Goal: Task Accomplishment & Management: Complete application form

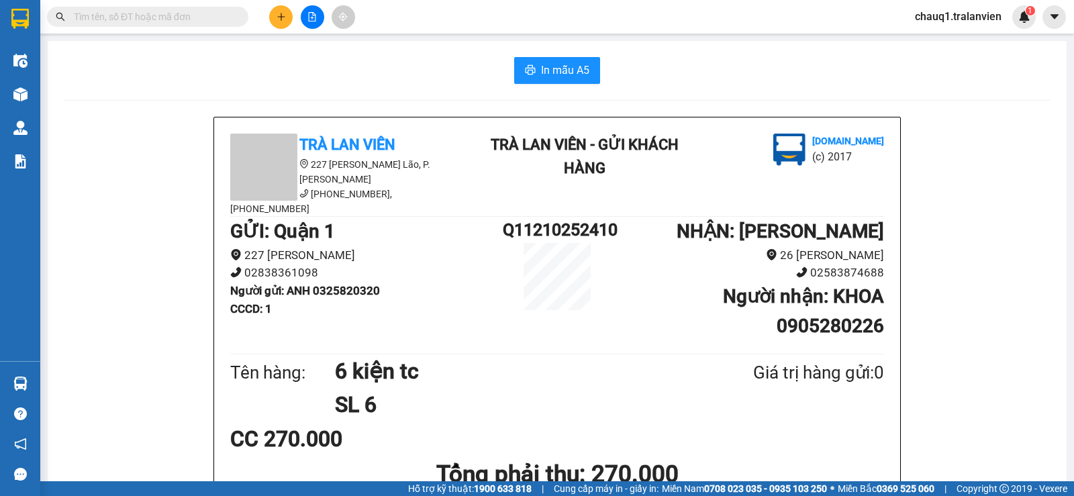
click at [292, 25] on div at bounding box center [312, 16] width 101 height 23
click at [285, 15] on icon "plus" at bounding box center [281, 16] width 9 height 9
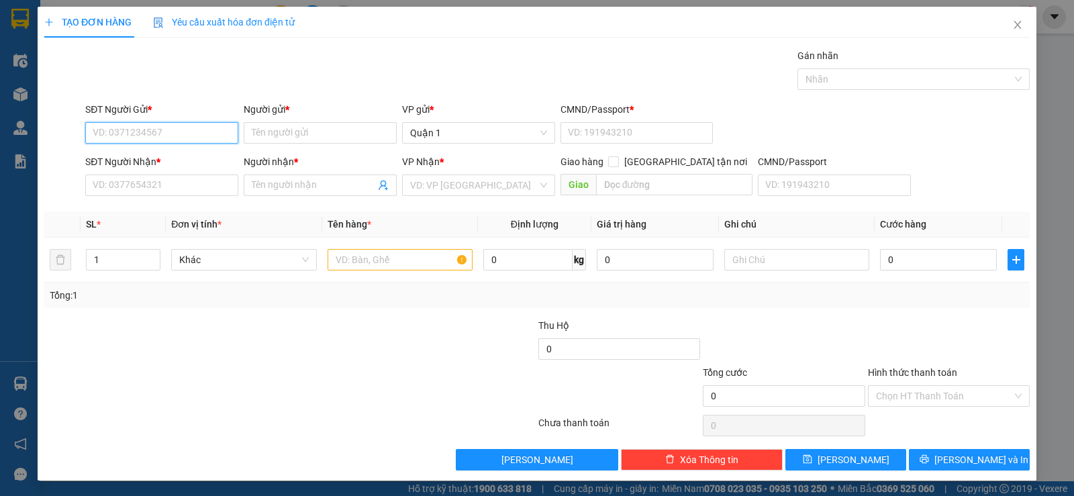
click at [187, 128] on input "SĐT Người Gửi *" at bounding box center [161, 132] width 153 height 21
type input "0383156362"
click at [311, 128] on input "Người gửi *" at bounding box center [320, 132] width 153 height 21
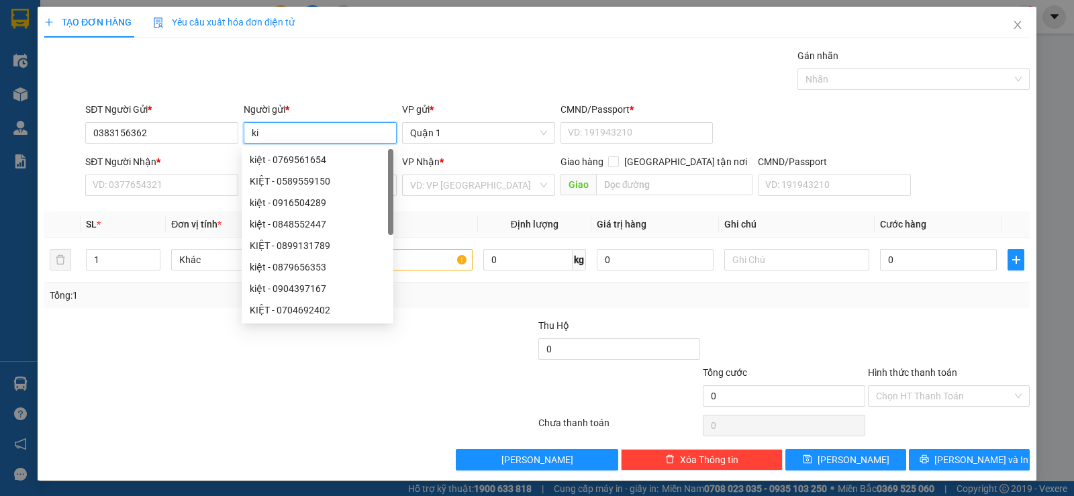
type input "k"
type input "KIỆT"
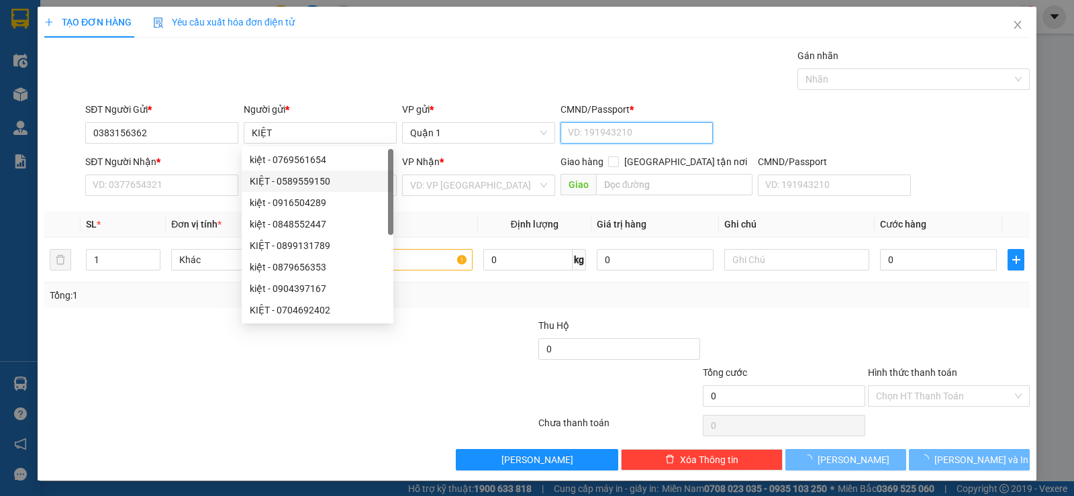
click at [636, 127] on input "CMND/Passport *" at bounding box center [637, 132] width 153 height 21
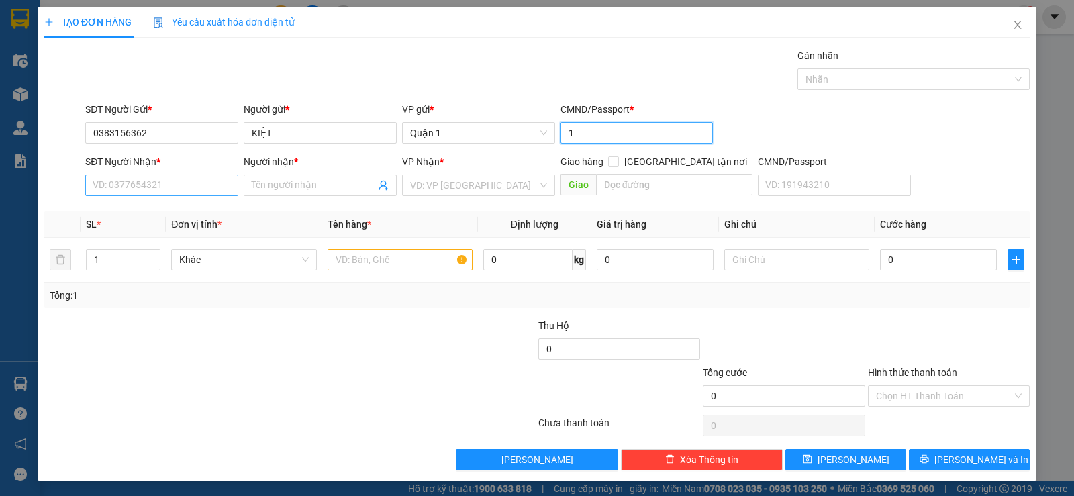
type input "1"
click at [170, 190] on input "SĐT Người Nhận *" at bounding box center [161, 185] width 153 height 21
drag, startPoint x: 387, startPoint y: 243, endPoint x: 395, endPoint y: 267, distance: 25.7
click at [388, 243] on td at bounding box center [400, 260] width 156 height 45
click at [398, 271] on div at bounding box center [400, 259] width 145 height 27
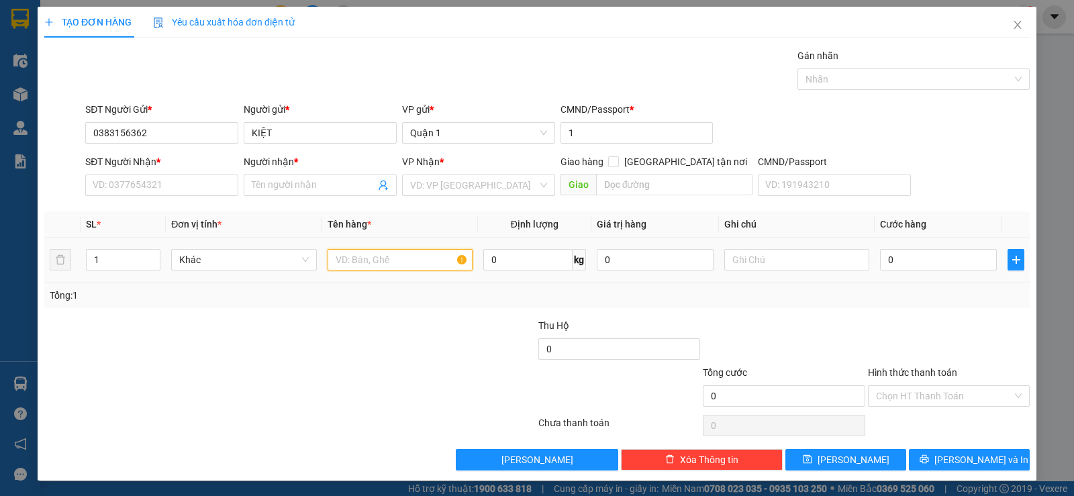
click at [405, 260] on input "text" at bounding box center [400, 259] width 145 height 21
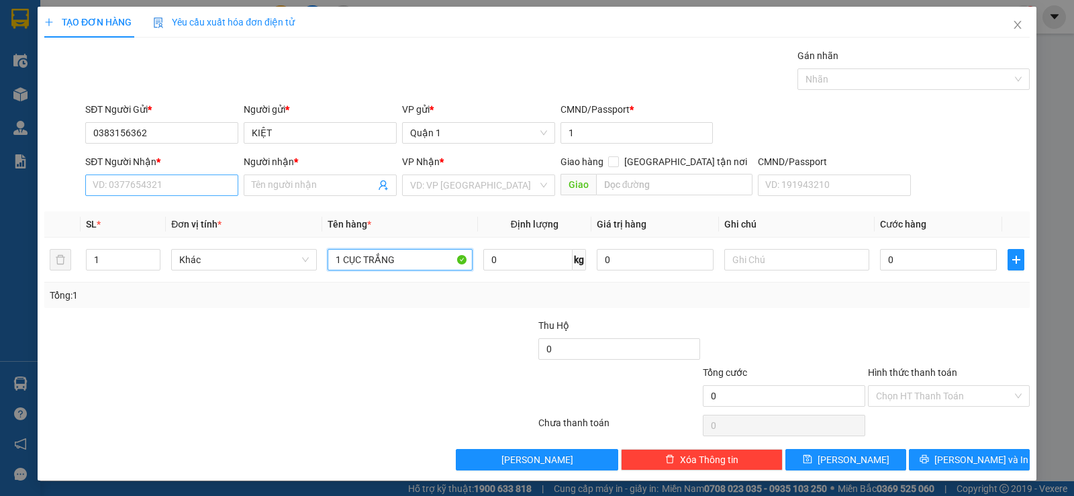
type input "1 CỤC TRẮNG"
click at [170, 183] on input "SĐT Người Nhận *" at bounding box center [161, 185] width 153 height 21
type input "0909653338"
click at [457, 183] on input "search" at bounding box center [474, 185] width 128 height 20
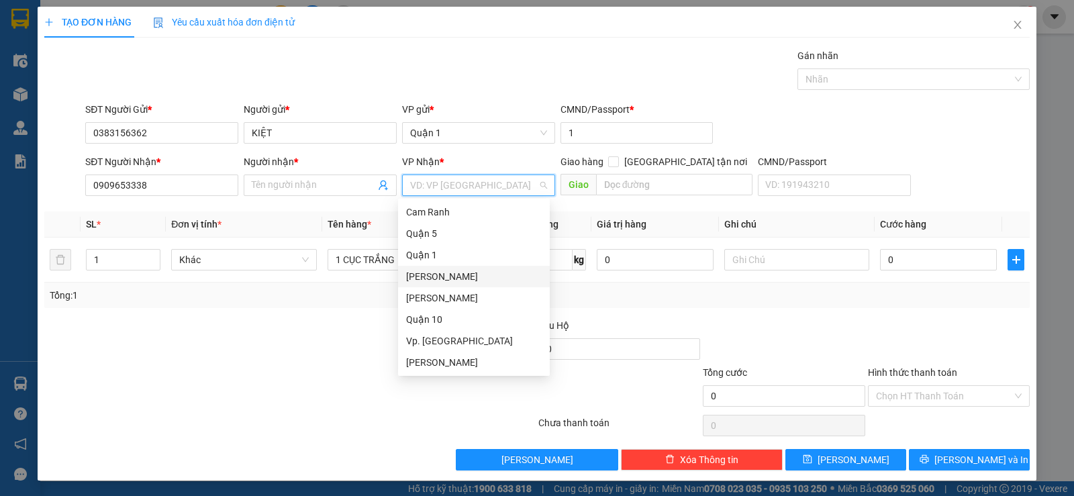
click at [475, 279] on div "[PERSON_NAME]" at bounding box center [474, 276] width 136 height 15
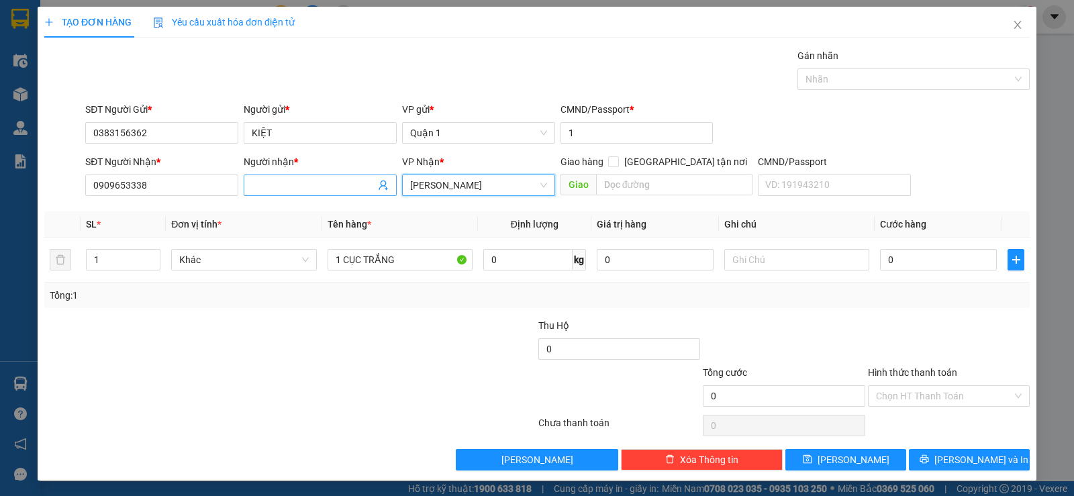
click at [322, 185] on input "Người nhận *" at bounding box center [314, 185] width 124 height 15
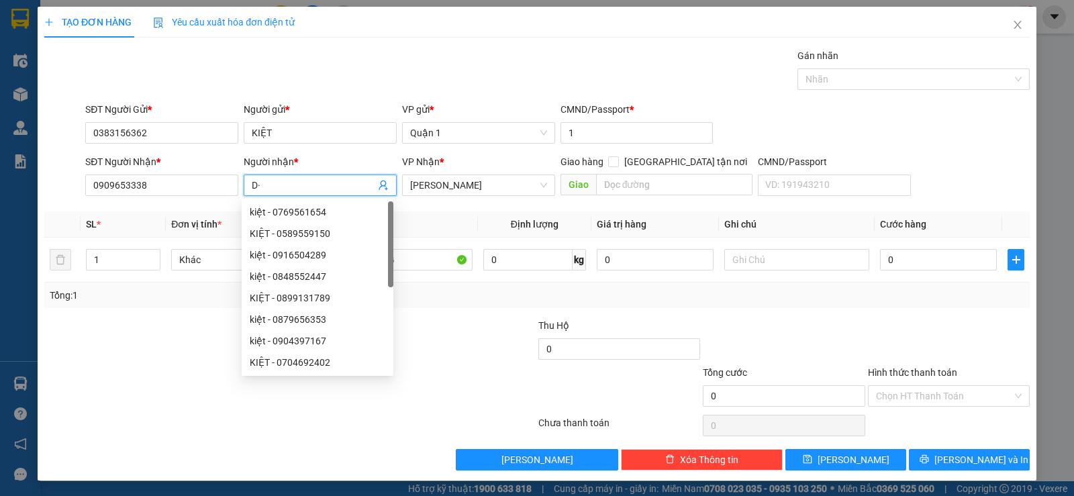
type input "D"
type input "ĐỊNH"
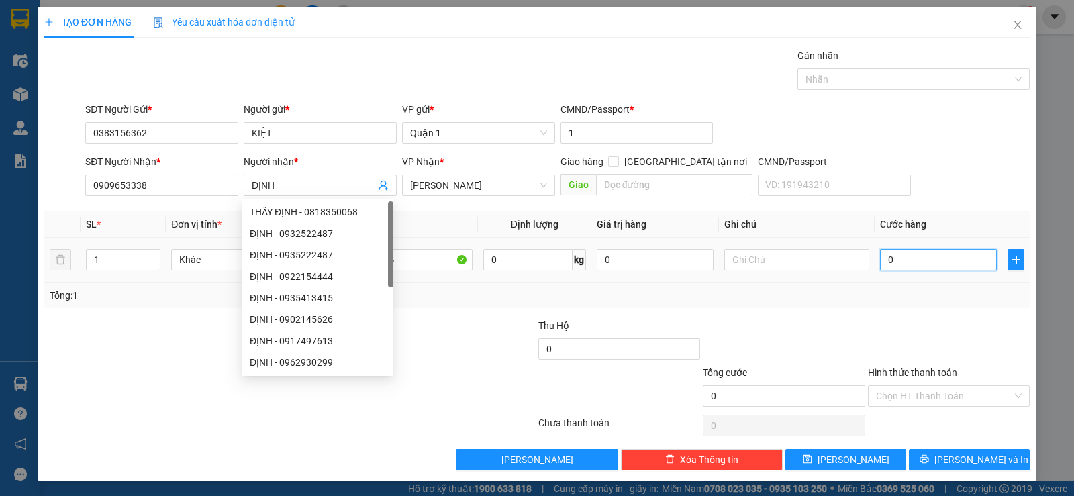
click at [924, 260] on input "0" at bounding box center [938, 259] width 117 height 21
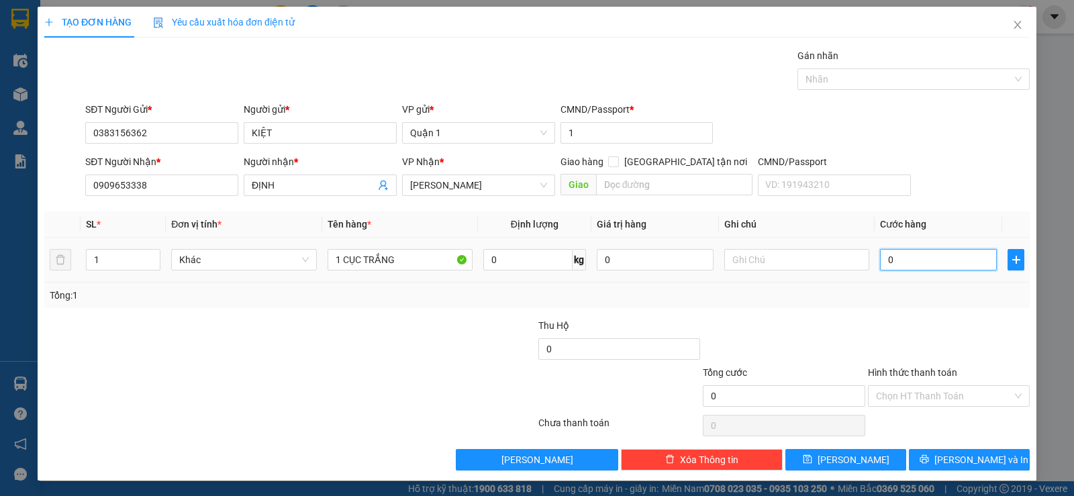
type input "03"
type input "3"
type input "0"
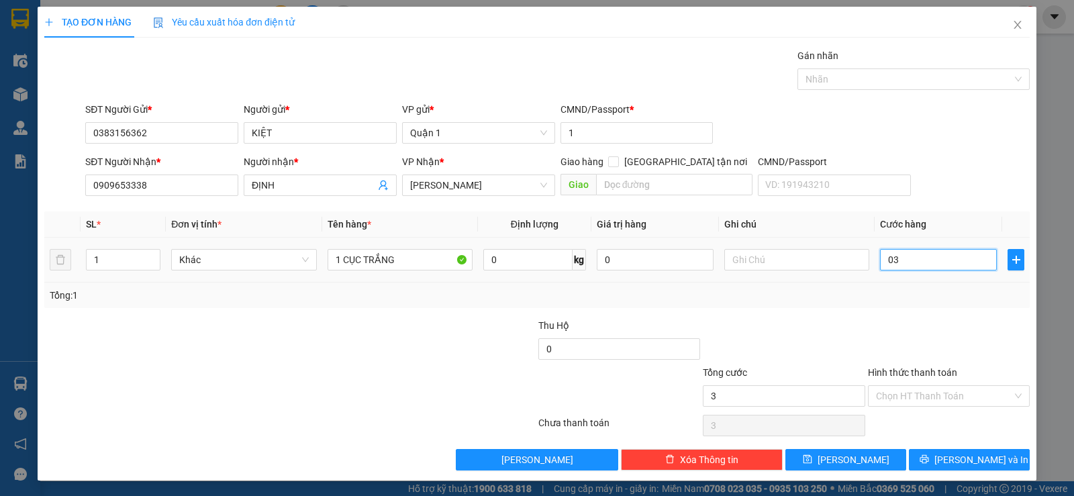
type input "0"
type input "03"
type input "3"
type input "030"
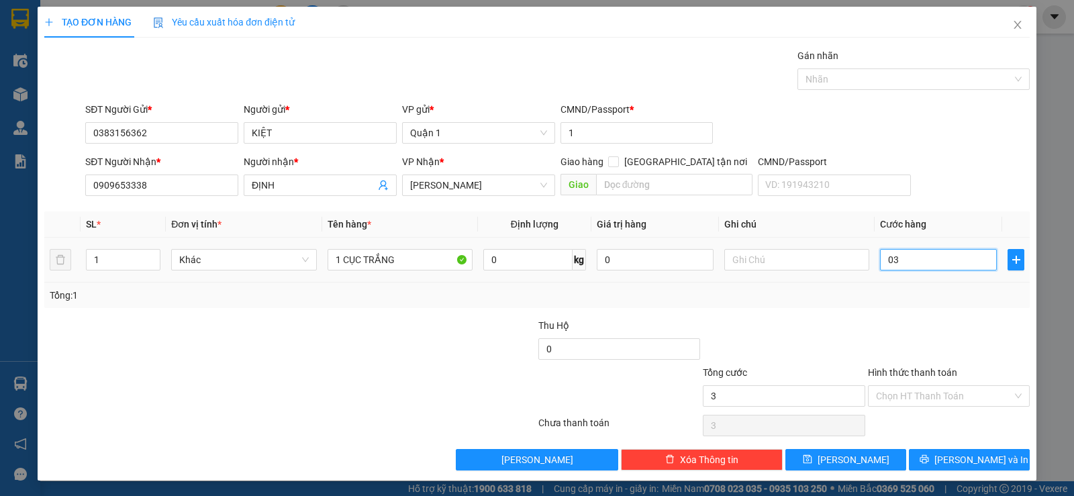
type input "30"
type input "30.000"
click at [915, 275] on td "30.000" at bounding box center [939, 260] width 128 height 45
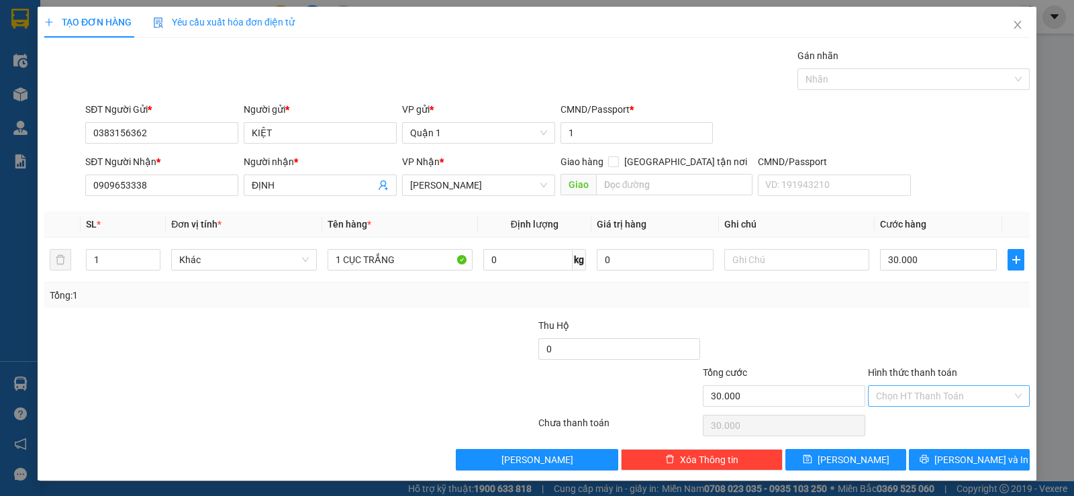
click at [910, 396] on input "Hình thức thanh toán" at bounding box center [944, 396] width 136 height 20
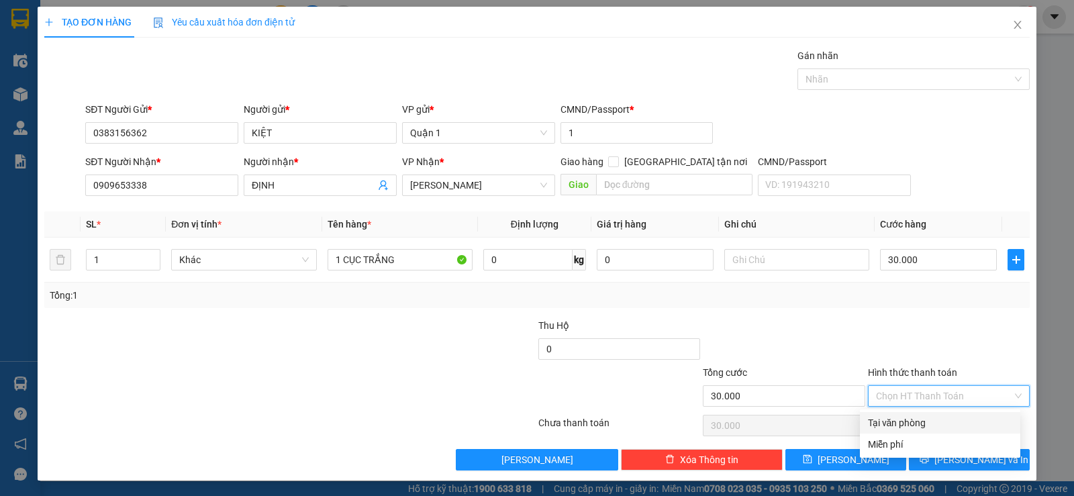
click at [915, 419] on div "Tại văn phòng" at bounding box center [940, 423] width 144 height 15
type input "0"
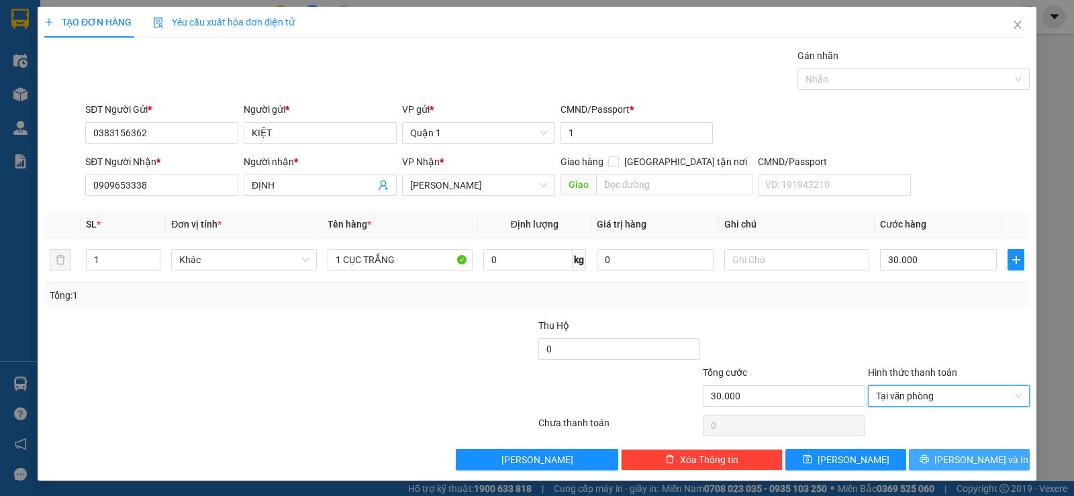
drag, startPoint x: 968, startPoint y: 458, endPoint x: 932, endPoint y: 444, distance: 38.7
click at [966, 456] on span "[PERSON_NAME] và In" at bounding box center [981, 459] width 94 height 15
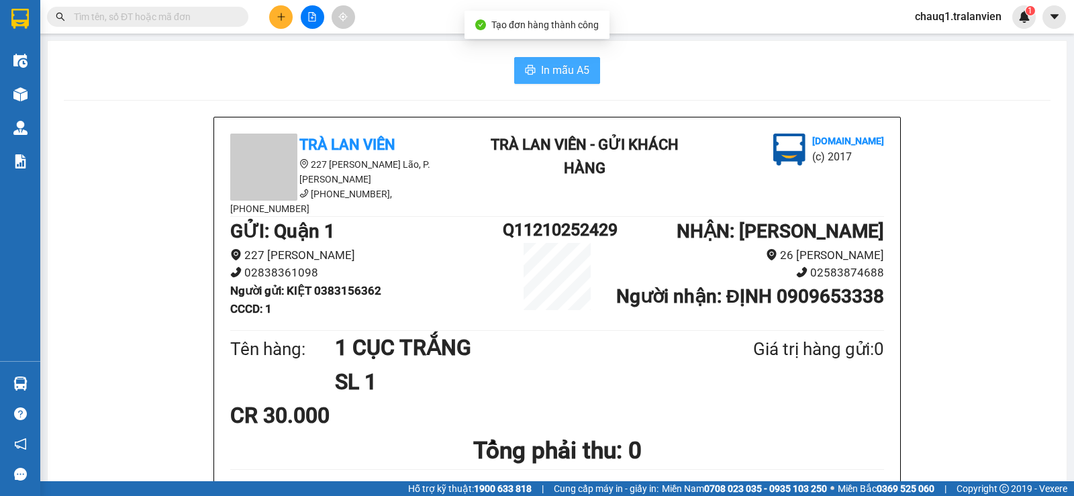
click at [571, 66] on span "In mẫu A5" at bounding box center [565, 70] width 48 height 17
click at [373, 284] on b "Người gửi : KIỆT 0383156362" at bounding box center [305, 290] width 151 height 13
copy b "0383156362"
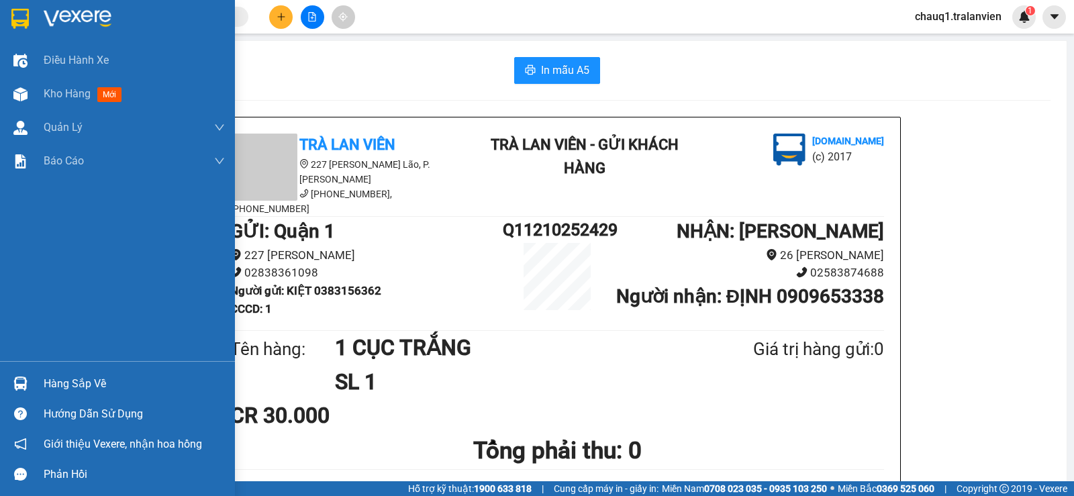
click at [30, 7] on div at bounding box center [20, 18] width 23 height 23
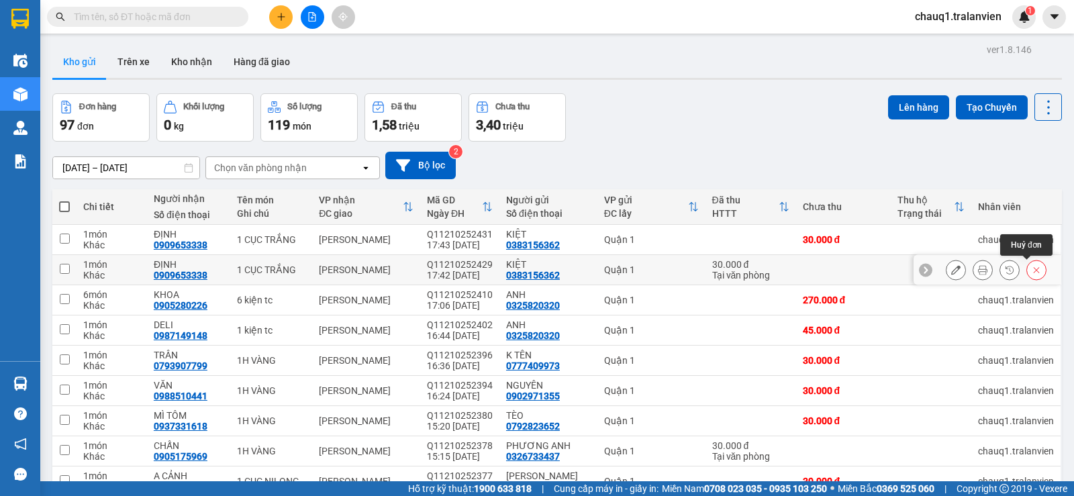
click at [1027, 264] on button at bounding box center [1036, 269] width 19 height 23
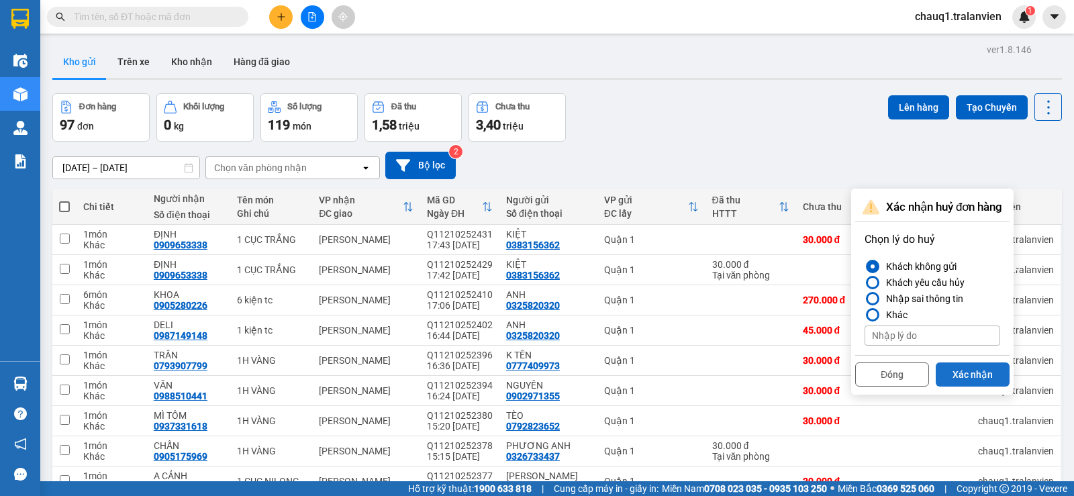
click at [989, 375] on button "Xác nhận" at bounding box center [973, 374] width 74 height 24
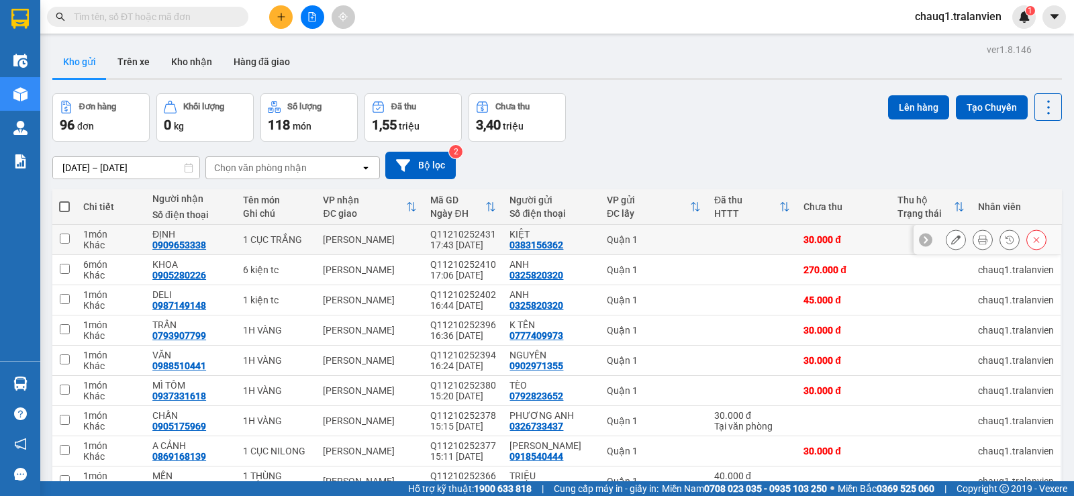
click at [978, 239] on icon at bounding box center [982, 239] width 9 height 9
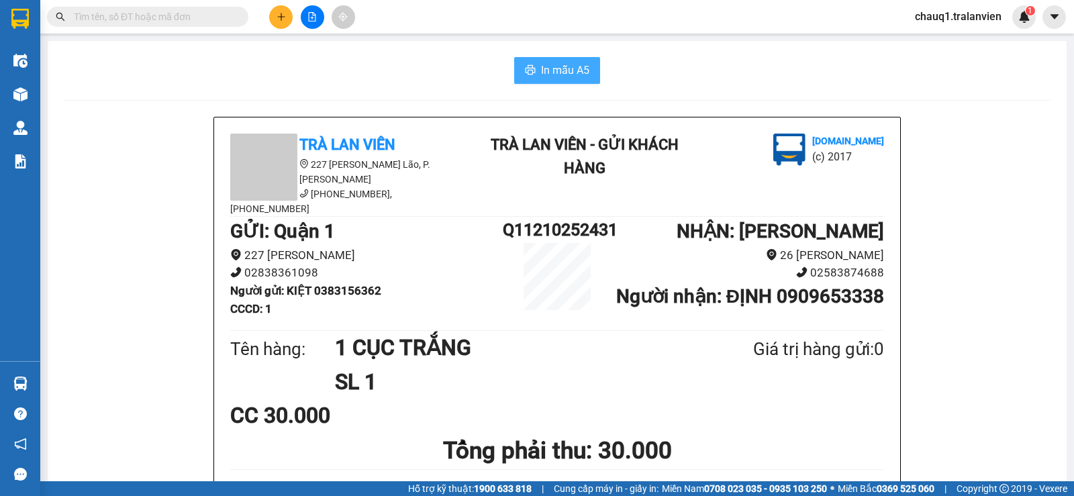
click at [575, 72] on span "In mẫu A5" at bounding box center [565, 70] width 48 height 17
click at [284, 19] on icon "plus" at bounding box center [281, 16] width 9 height 9
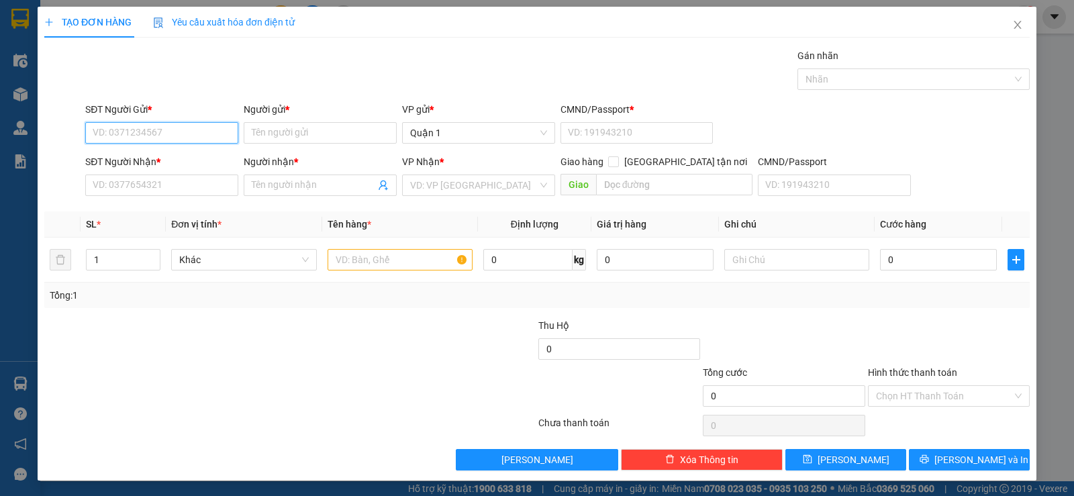
click at [195, 130] on input "SĐT Người Gửi *" at bounding box center [161, 132] width 153 height 21
type input "0903039488"
click at [365, 130] on input "Người gửi *" at bounding box center [320, 132] width 153 height 21
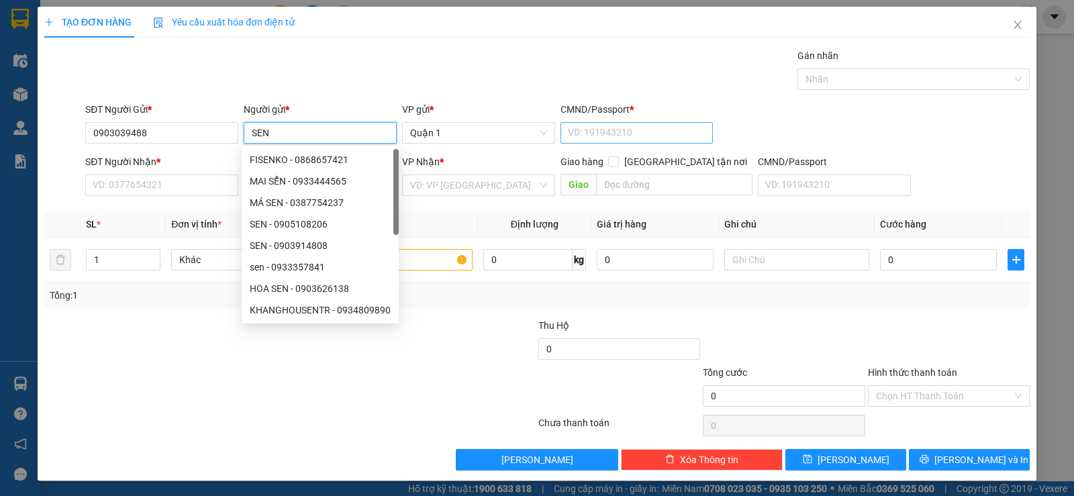
type input "SEN"
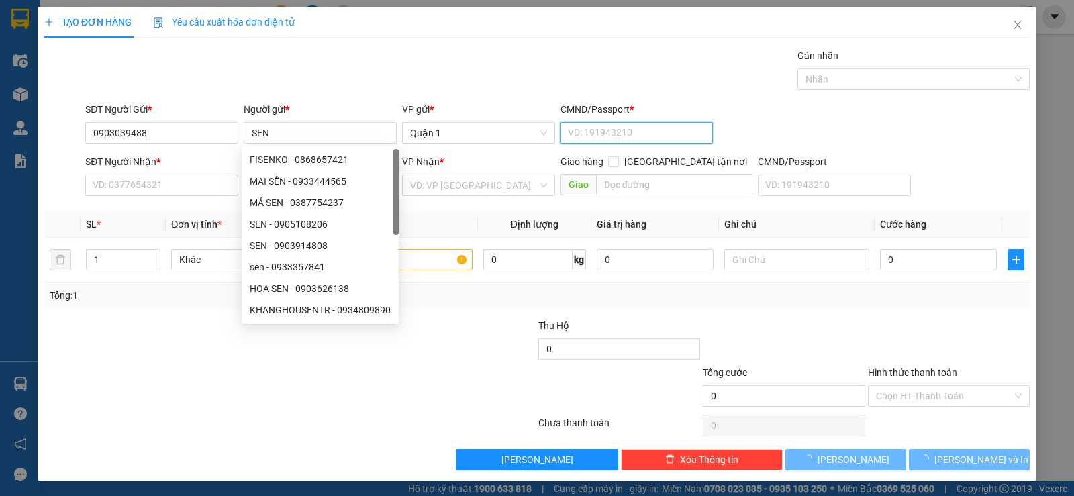
click at [639, 136] on input "CMND/Passport *" at bounding box center [637, 132] width 153 height 21
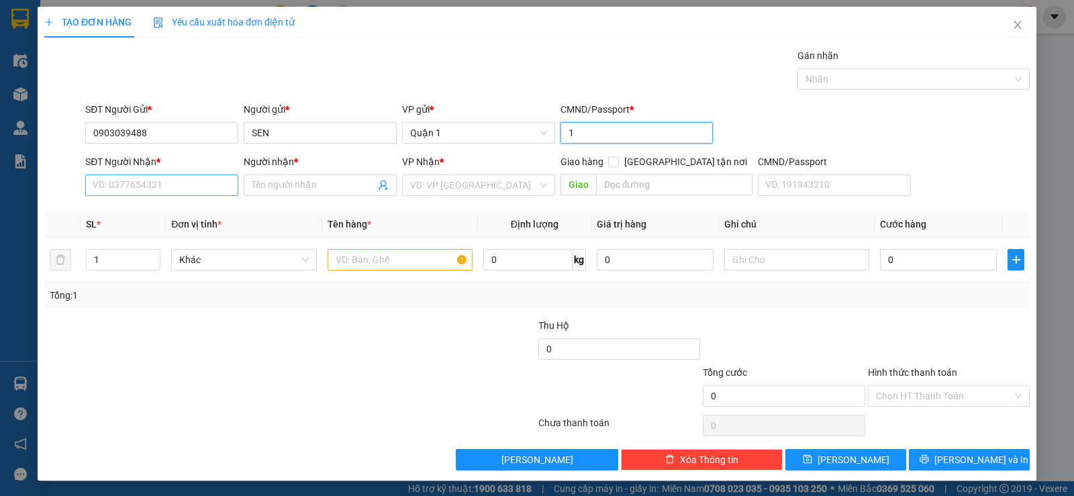
type input "1"
click at [168, 195] on input "SĐT Người Nhận *" at bounding box center [161, 185] width 153 height 21
type input "0937143025"
click at [289, 190] on input "Người nhận *" at bounding box center [314, 185] width 124 height 15
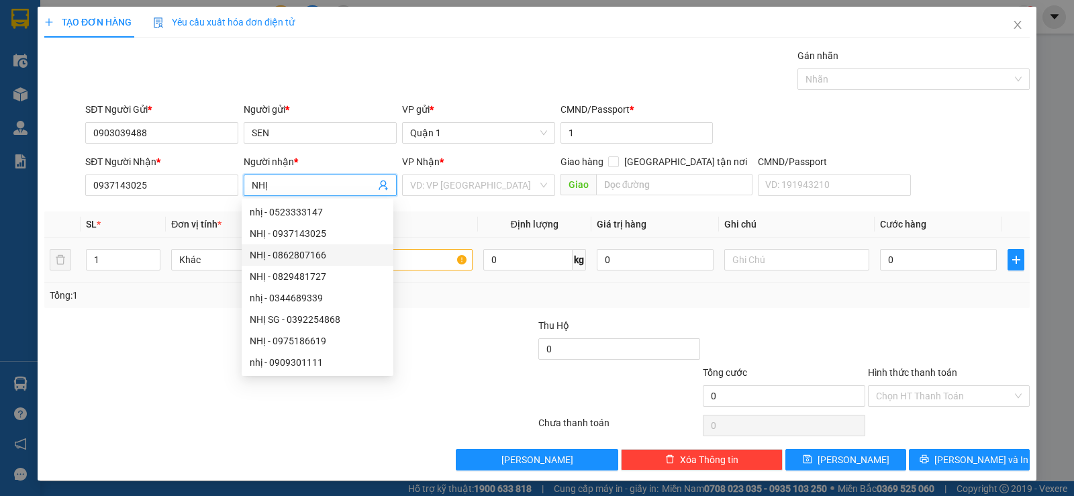
type input "NHỊ"
click at [431, 250] on input "text" at bounding box center [400, 259] width 145 height 21
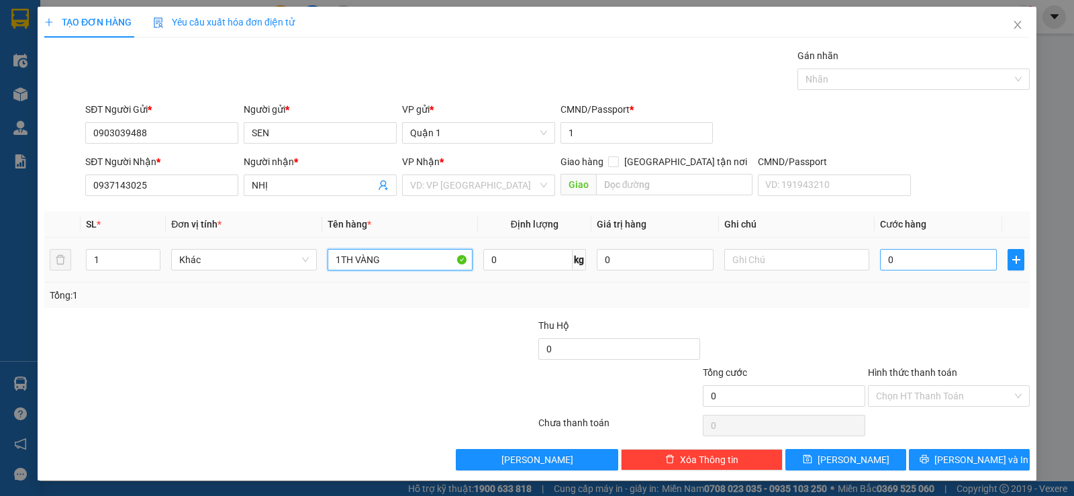
type input "1TH VÀNG"
click at [948, 265] on input "0" at bounding box center [938, 259] width 117 height 21
type input "4"
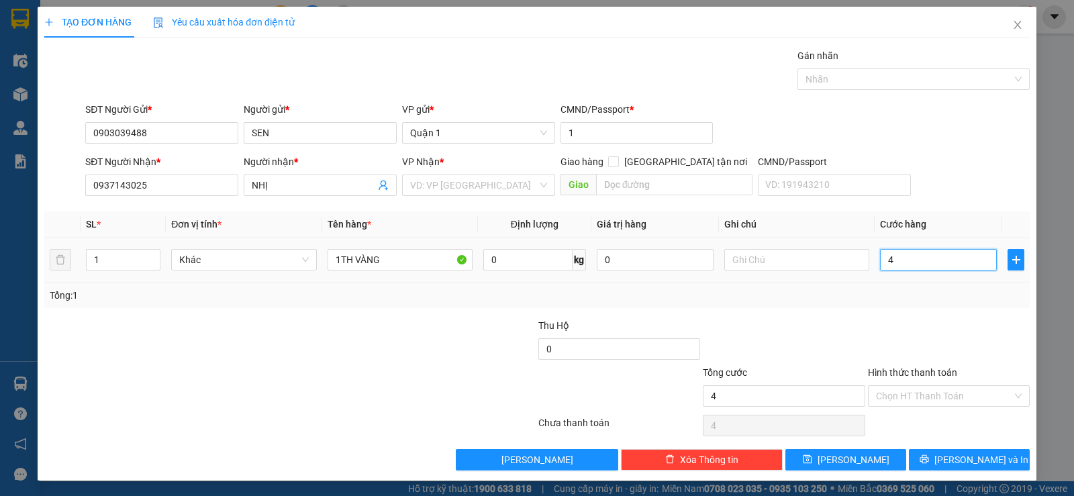
type input "45"
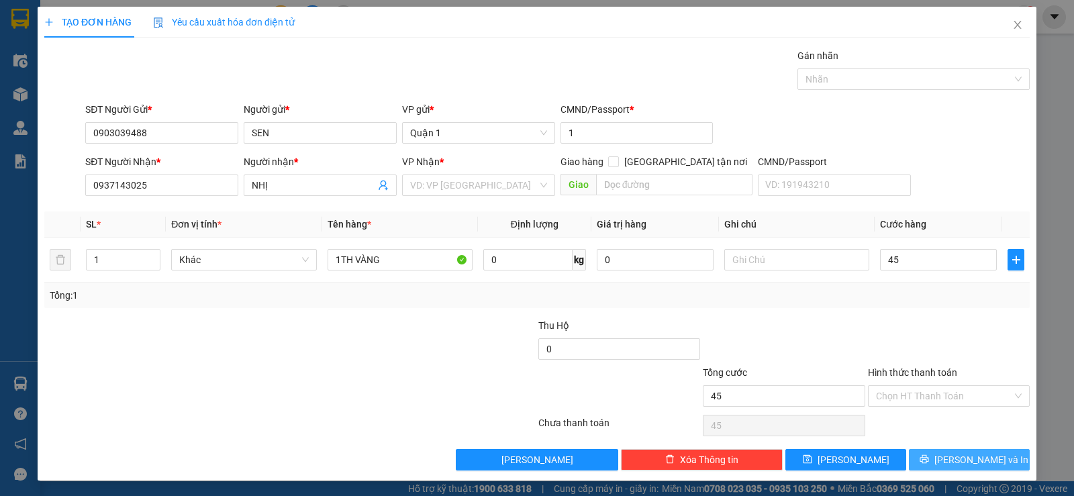
type input "45.000"
click at [957, 463] on span "[PERSON_NAME] và In" at bounding box center [981, 459] width 94 height 15
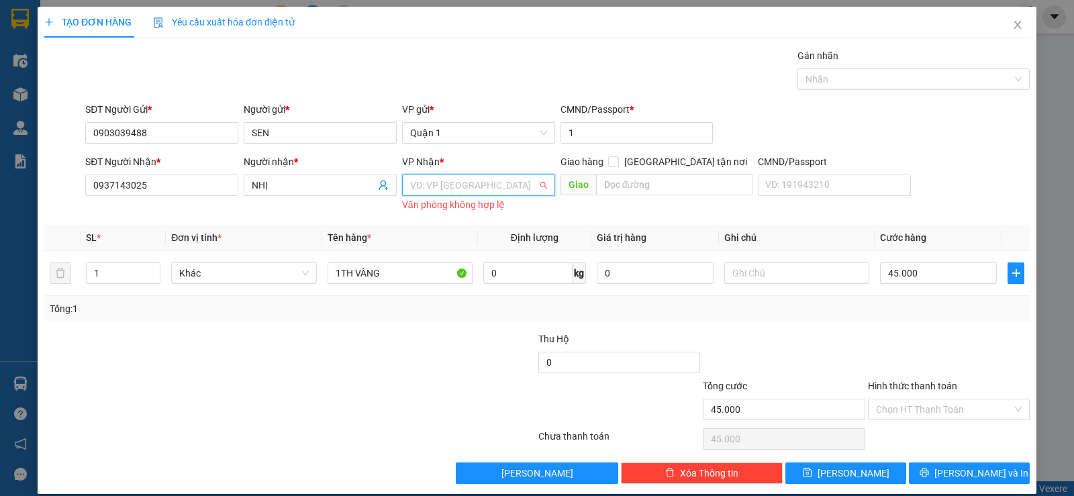
click at [510, 185] on input "search" at bounding box center [474, 185] width 128 height 20
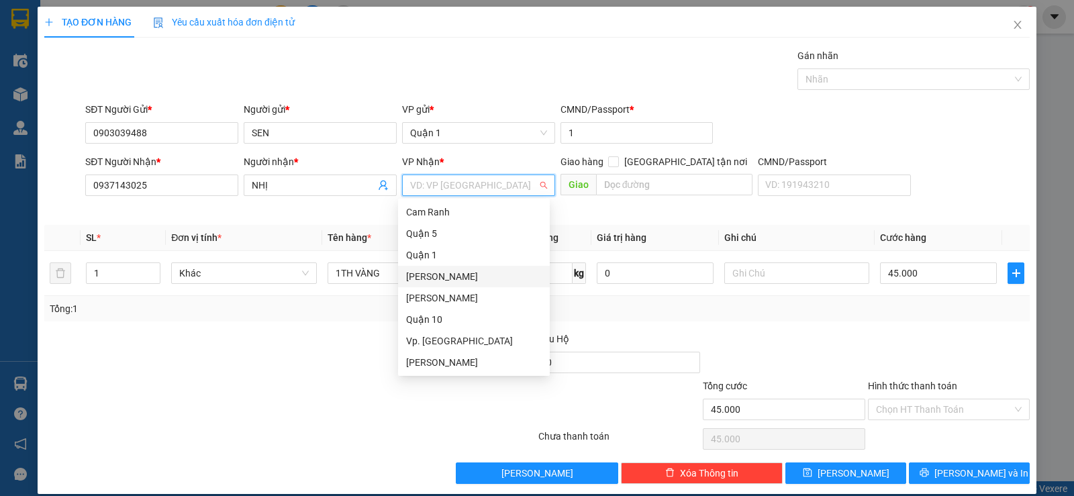
click at [481, 275] on div "[PERSON_NAME]" at bounding box center [474, 276] width 136 height 15
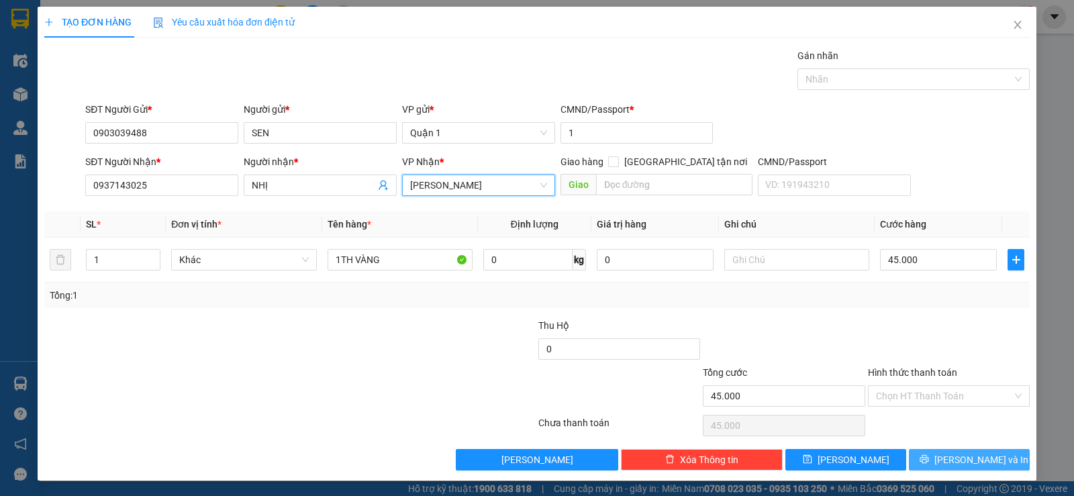
click at [982, 452] on span "[PERSON_NAME] và In" at bounding box center [981, 459] width 94 height 15
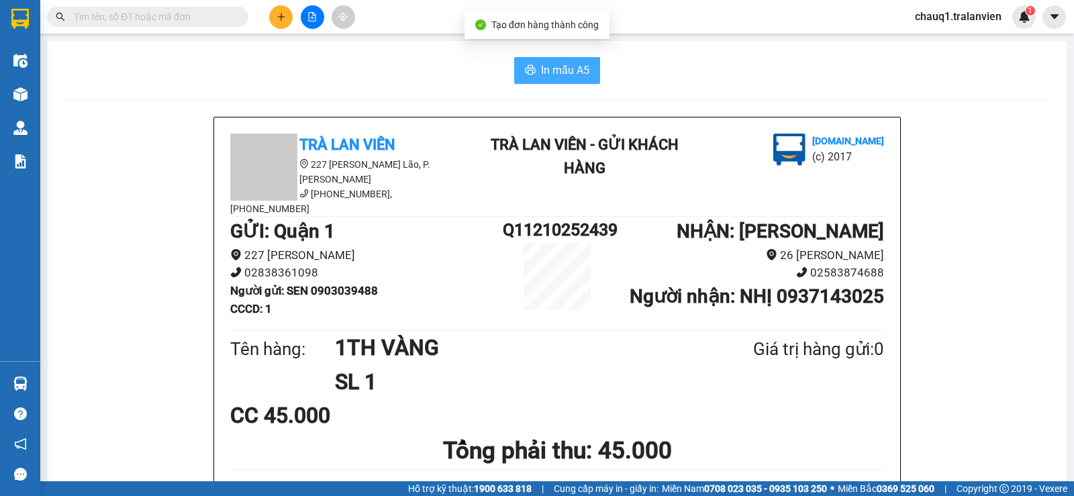
drag, startPoint x: 565, startPoint y: 64, endPoint x: 597, endPoint y: 99, distance: 48.0
click at [567, 63] on span "In mẫu A5" at bounding box center [565, 70] width 48 height 17
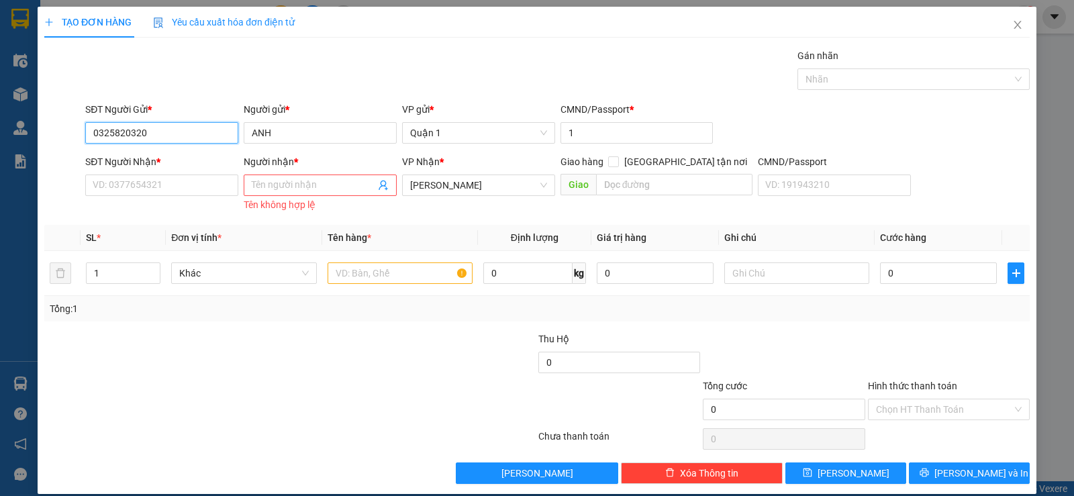
click at [175, 132] on input "0325820320" at bounding box center [161, 132] width 153 height 21
paste input "83156362"
type input "0383156362"
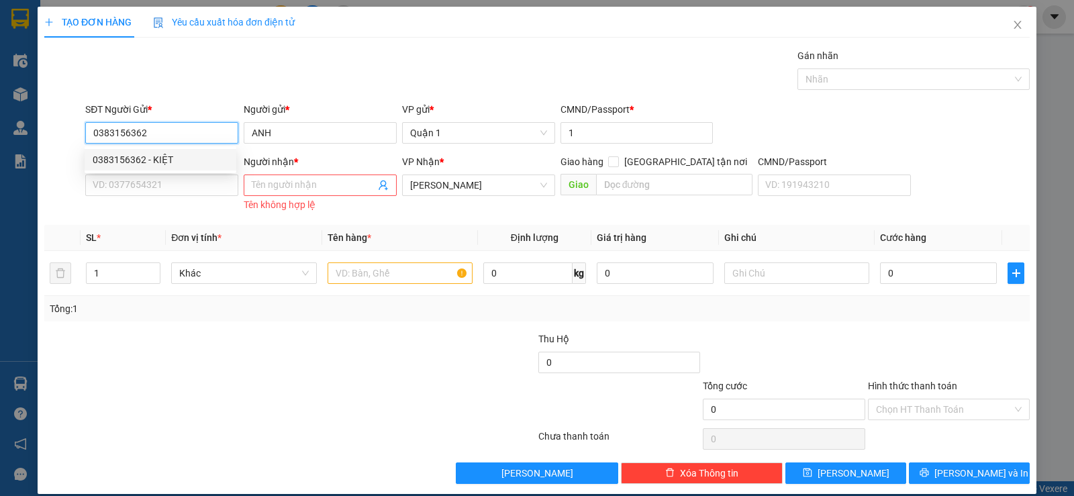
click at [154, 159] on div "0383156362 - KIỆT" at bounding box center [161, 159] width 136 height 15
type input "KIỆT"
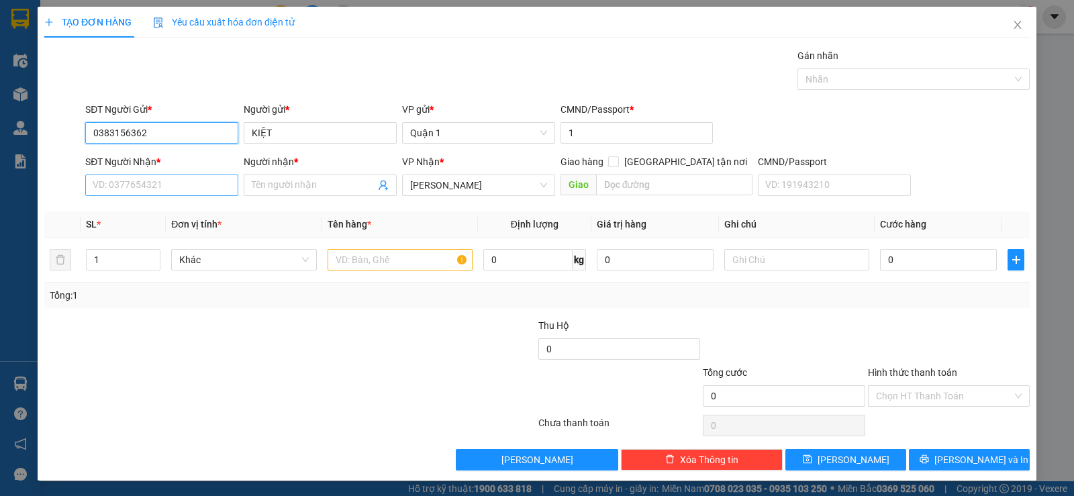
type input "0383156362"
click at [177, 181] on input "SĐT Người Nhận *" at bounding box center [161, 185] width 153 height 21
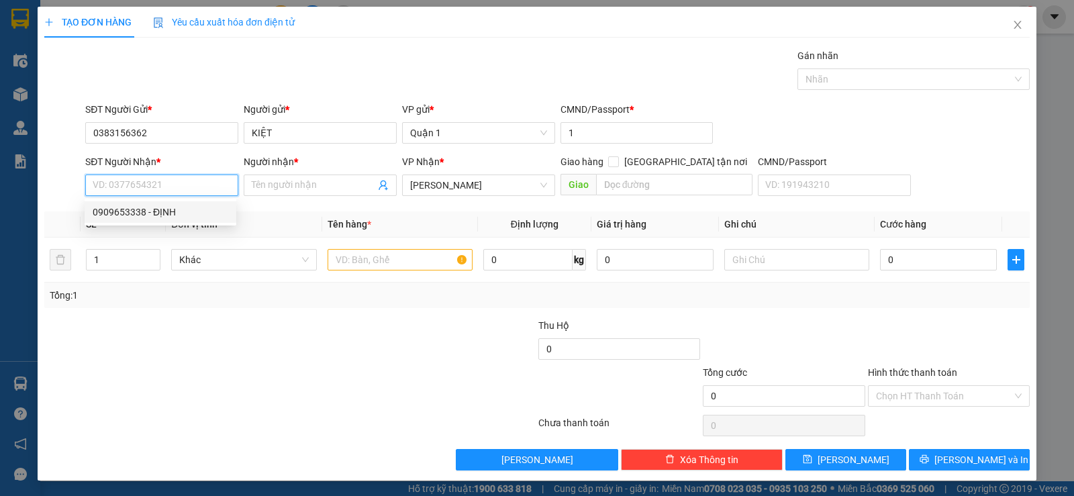
click at [201, 211] on div "0909653338 - ĐỊNH" at bounding box center [161, 212] width 136 height 15
type input "0909653338"
type input "ĐỊNH"
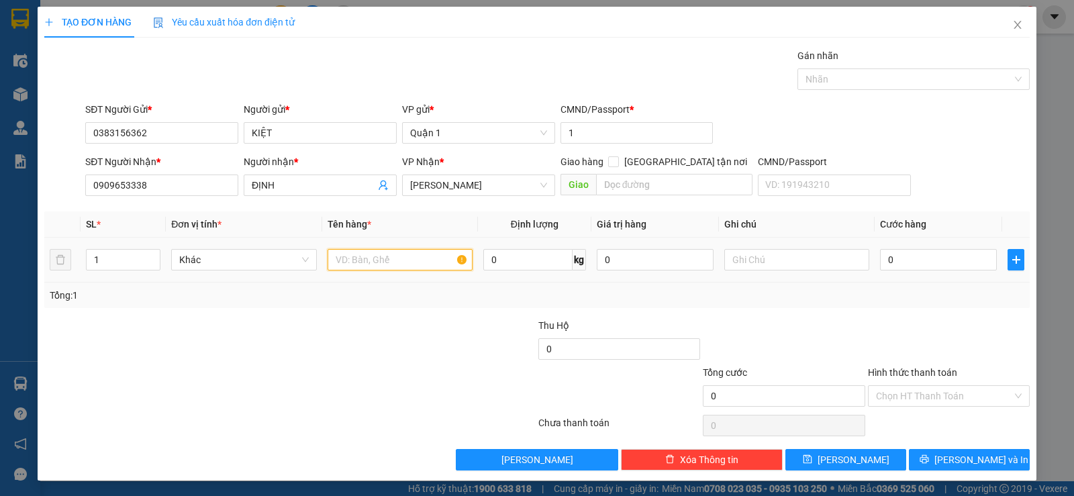
click at [363, 254] on input "text" at bounding box center [400, 259] width 145 height 21
type input "1 CỤC TRẮNG"
click at [892, 264] on input "0" at bounding box center [938, 259] width 117 height 21
type input "3"
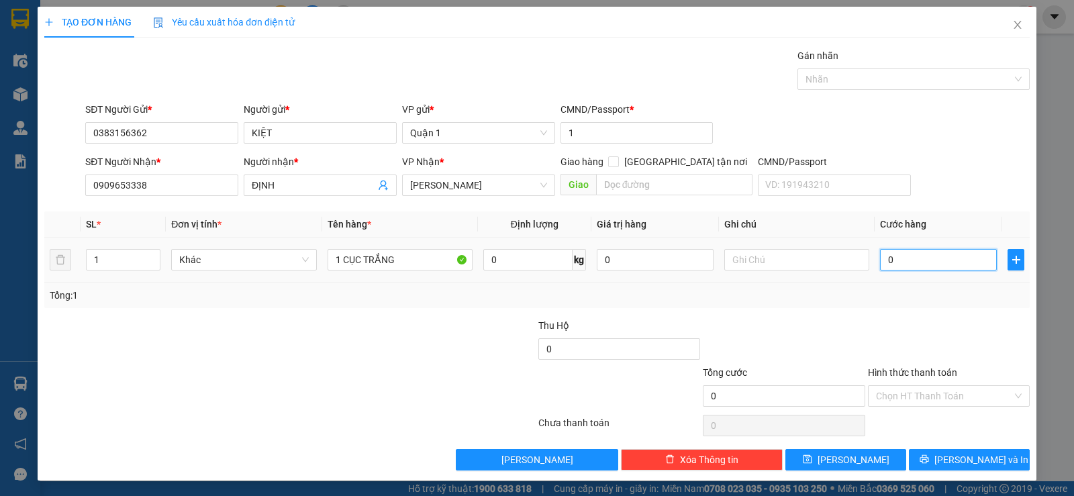
type input "3"
type input "30"
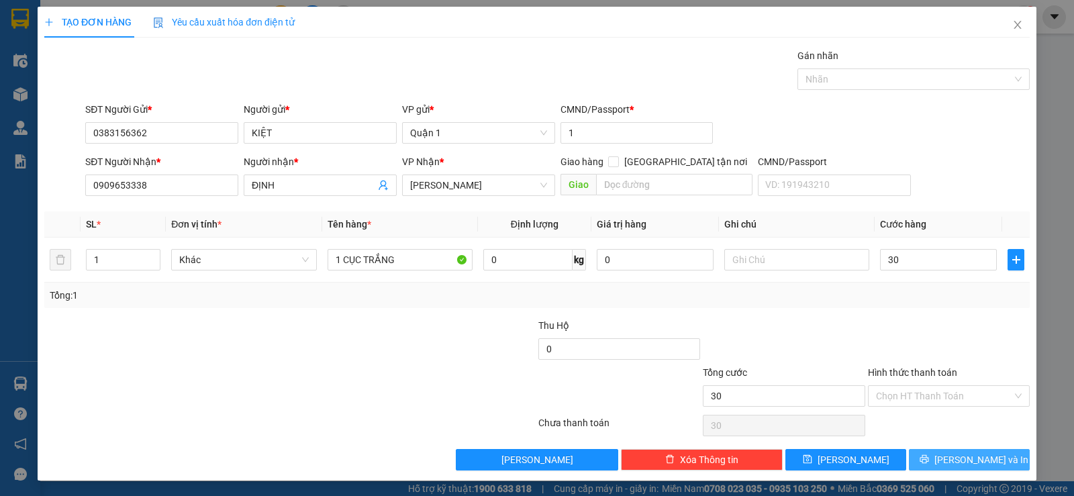
type input "30.000"
click at [965, 458] on span "[PERSON_NAME] và In" at bounding box center [981, 459] width 94 height 15
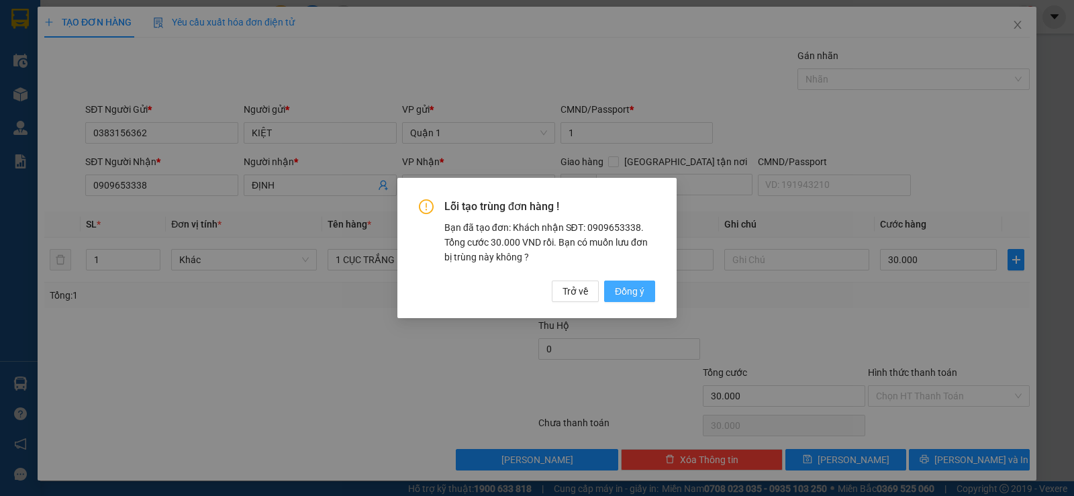
click at [640, 289] on span "Đồng ý" at bounding box center [630, 291] width 30 height 15
